Goal: Task Accomplishment & Management: Complete application form

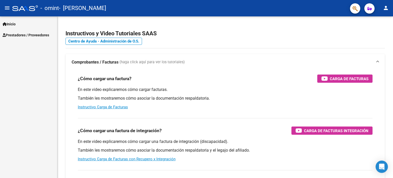
click at [15, 39] on div "Inicio Instructivos Contacto OS Prestadores / Proveedores Facturas - Listado/Ca…" at bounding box center [28, 97] width 57 height 162
click at [15, 39] on link "Prestadores / Proveedores" at bounding box center [28, 34] width 57 height 11
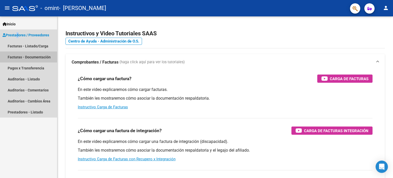
click at [16, 59] on link "Facturas - Documentación" at bounding box center [28, 56] width 57 height 11
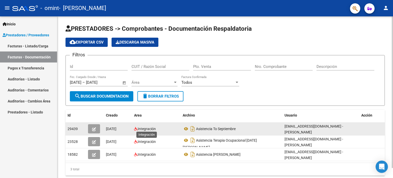
click at [149, 128] on span "Integración" at bounding box center [147, 129] width 18 height 4
click at [193, 125] on icon "Descargar documento" at bounding box center [193, 129] width 7 height 8
click at [76, 126] on div "29439" at bounding box center [76, 129] width 16 height 6
click at [92, 129] on icon "button" at bounding box center [94, 129] width 4 height 4
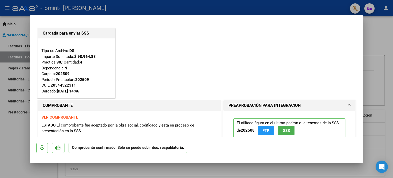
click at [367, 13] on div at bounding box center [196, 89] width 393 height 178
type input "$ 0,00"
